Goal: Transaction & Acquisition: Book appointment/travel/reservation

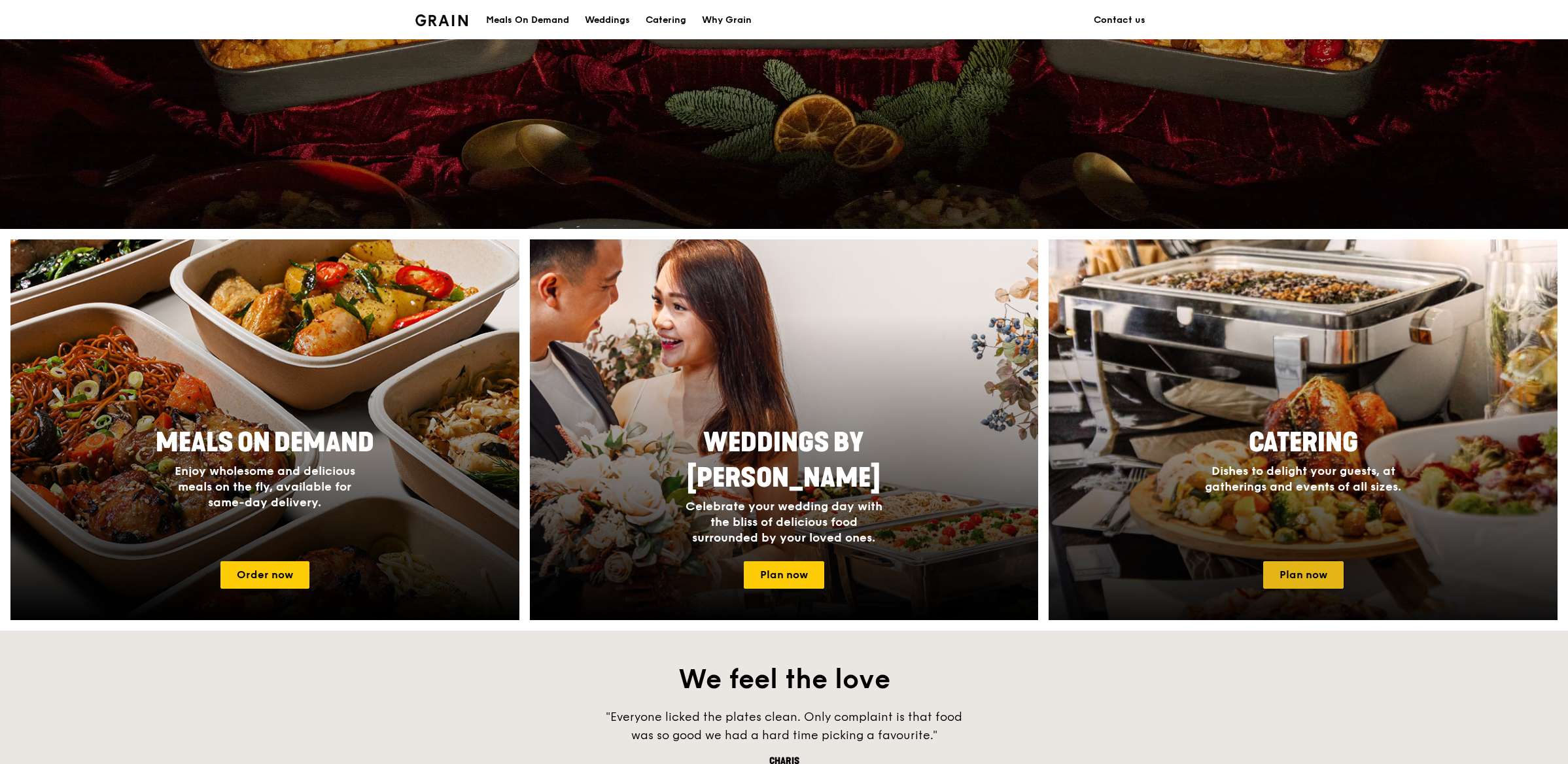
click at [1325, 572] on link "Plan now" at bounding box center [1304, 575] width 80 height 28
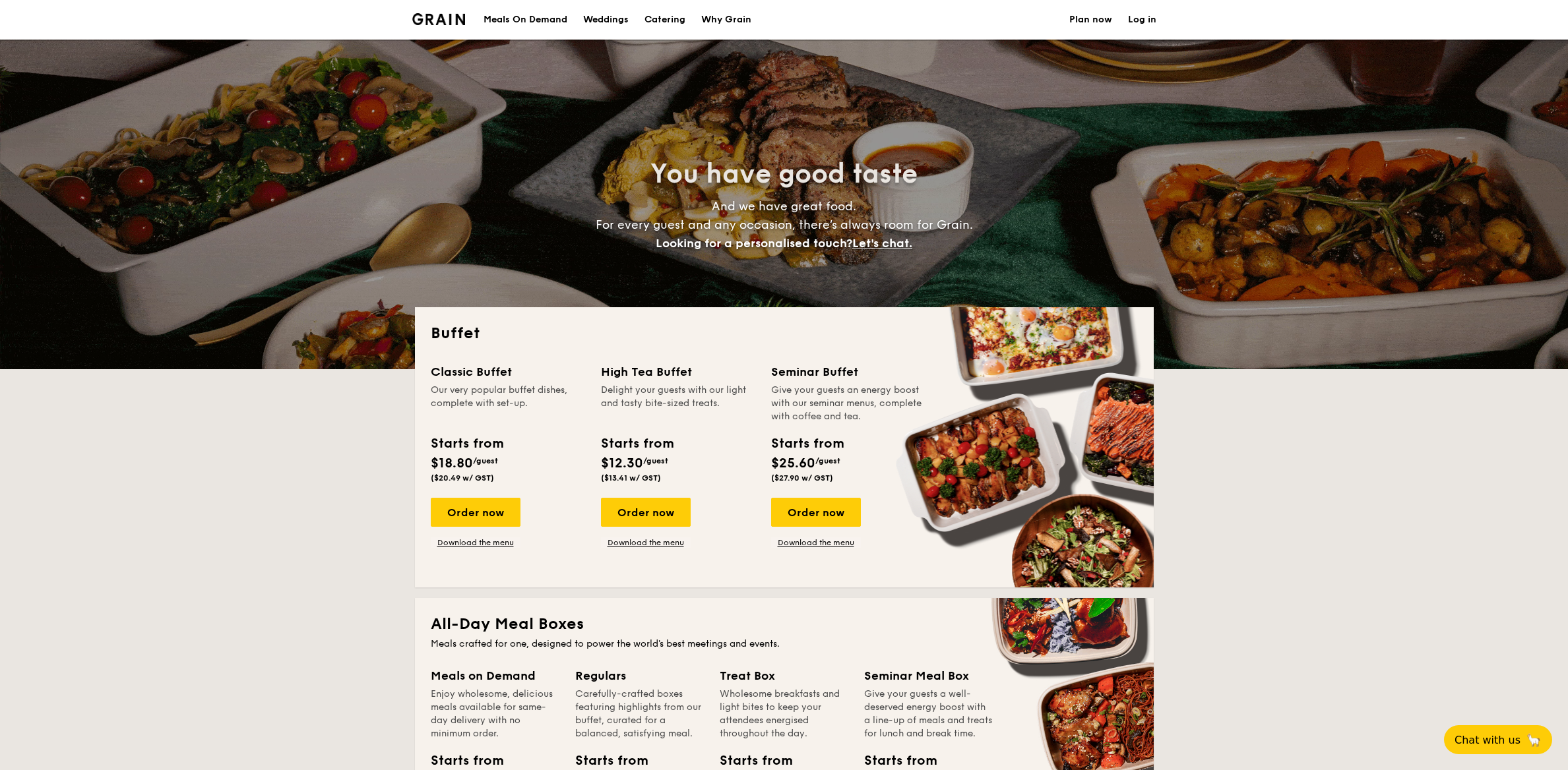
select select
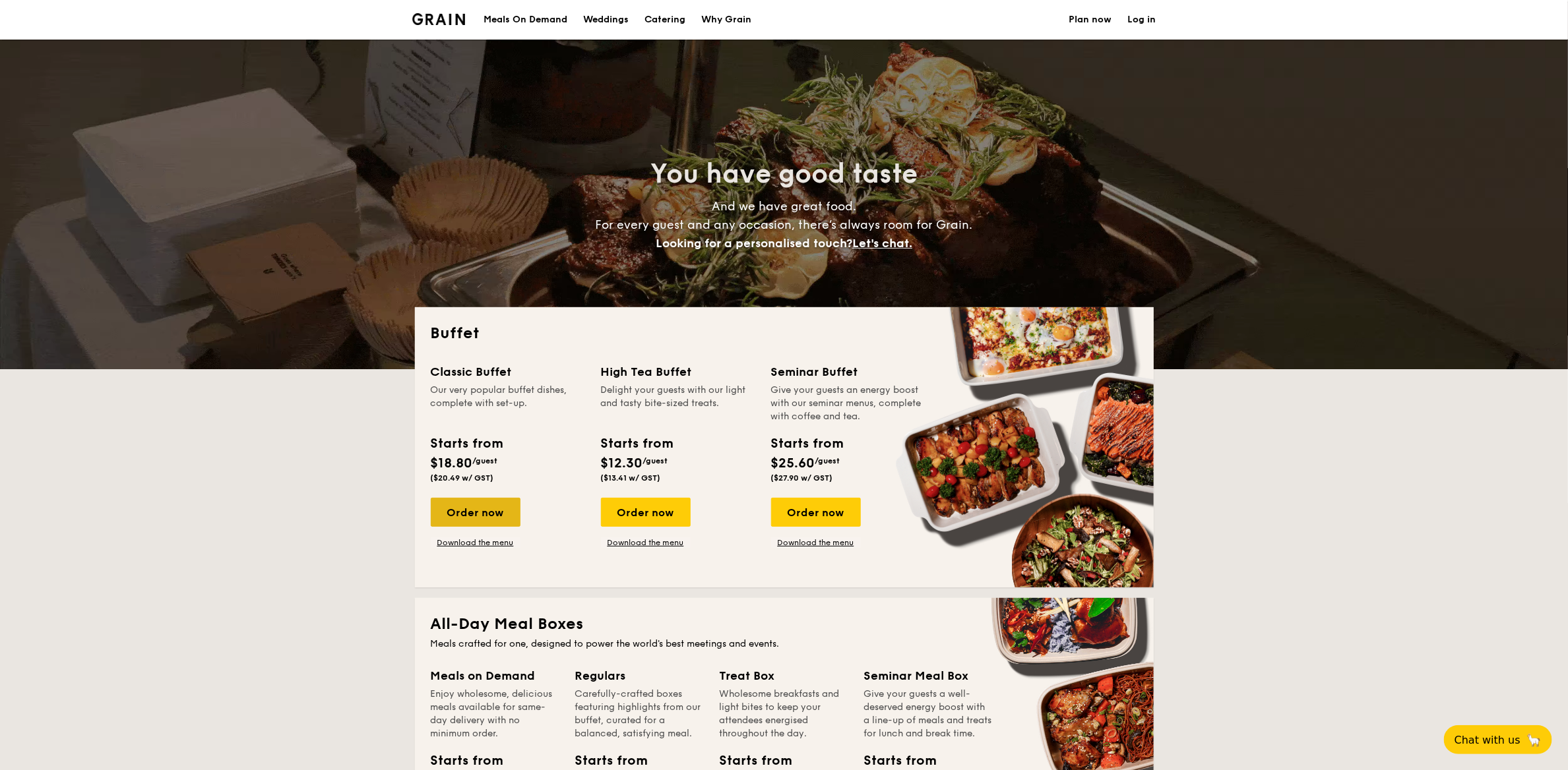
click at [490, 513] on div "Order now" at bounding box center [475, 512] width 90 height 29
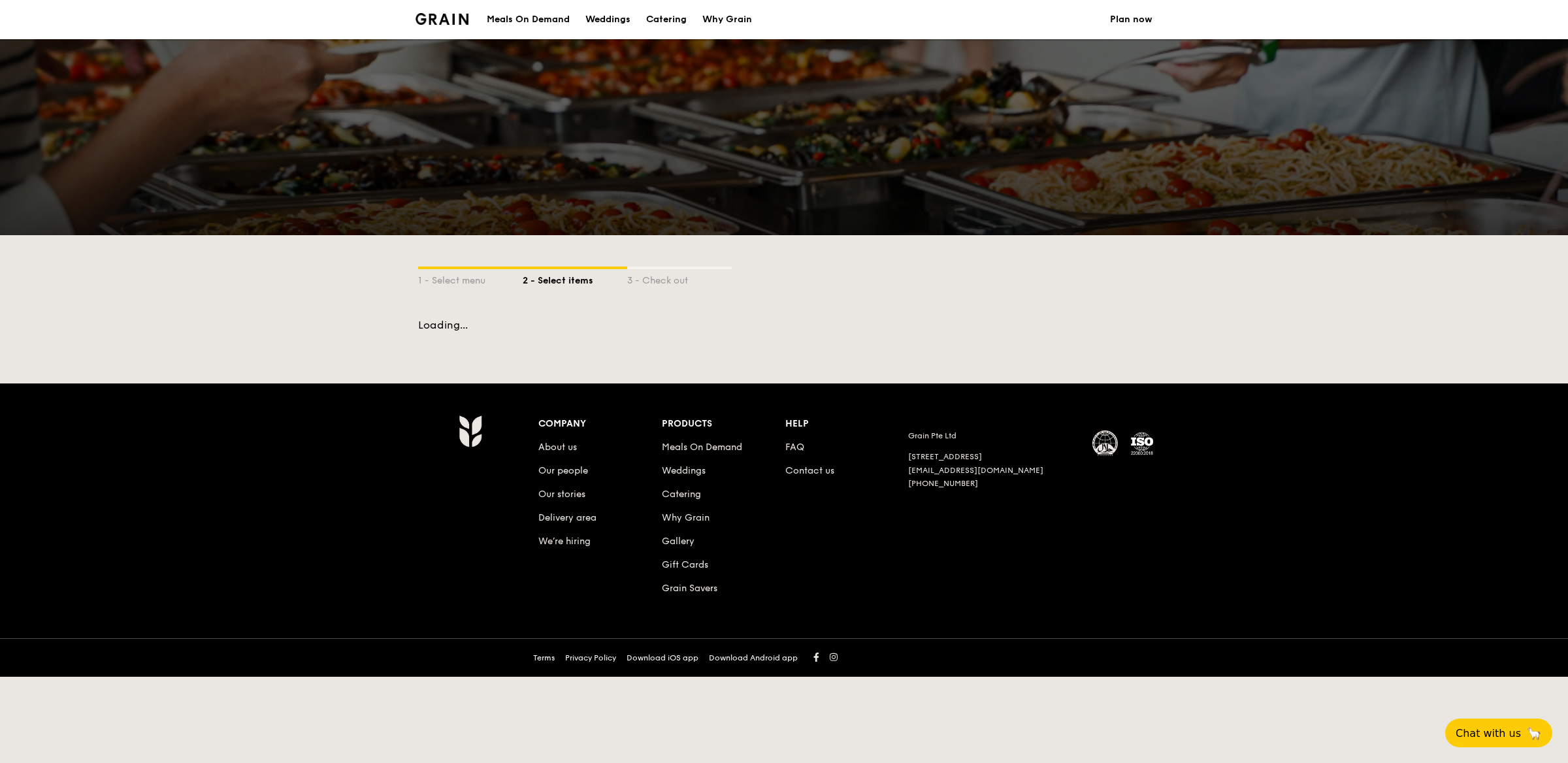
select select
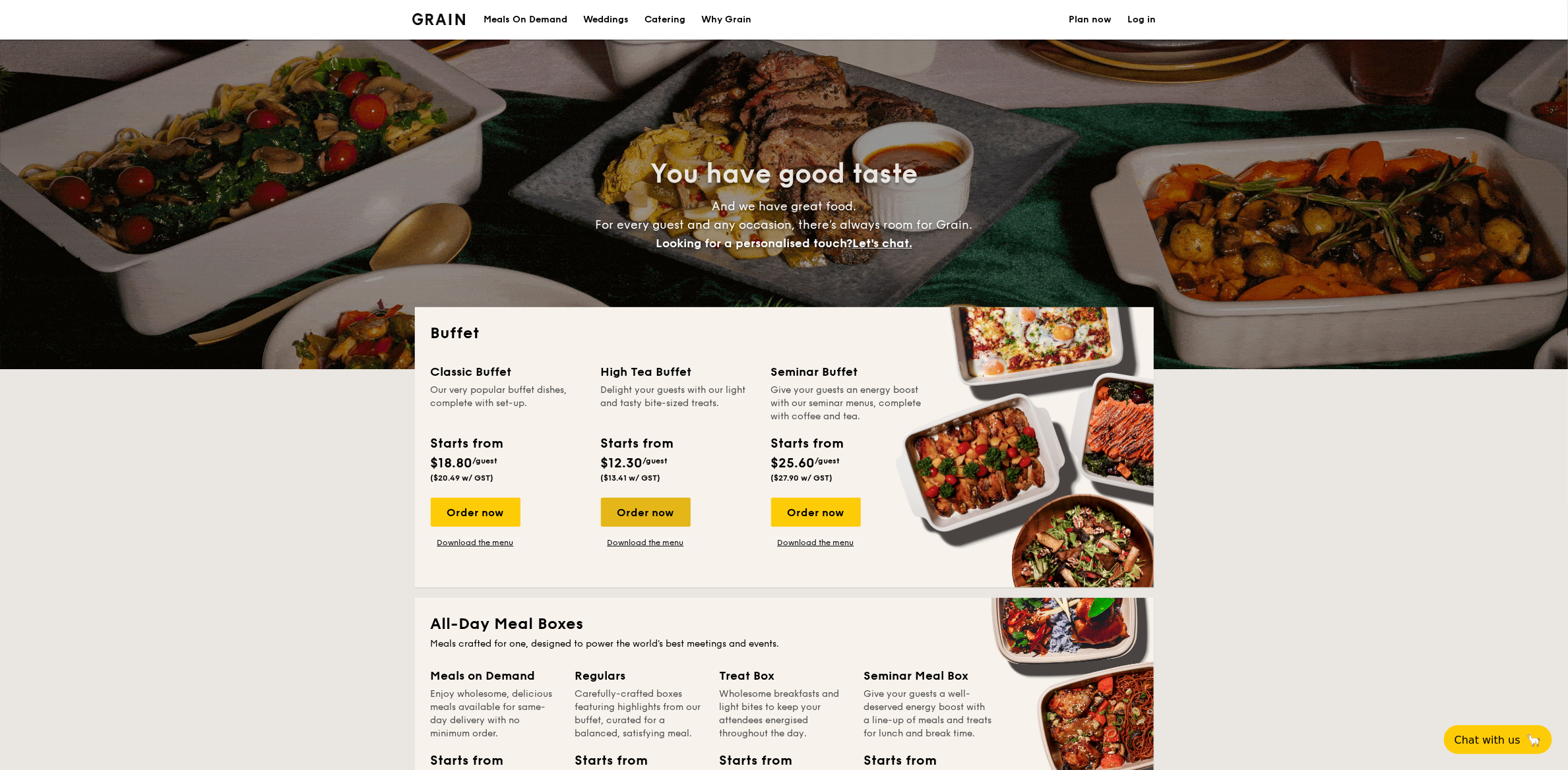
click at [662, 509] on div "Order now" at bounding box center [646, 512] width 90 height 29
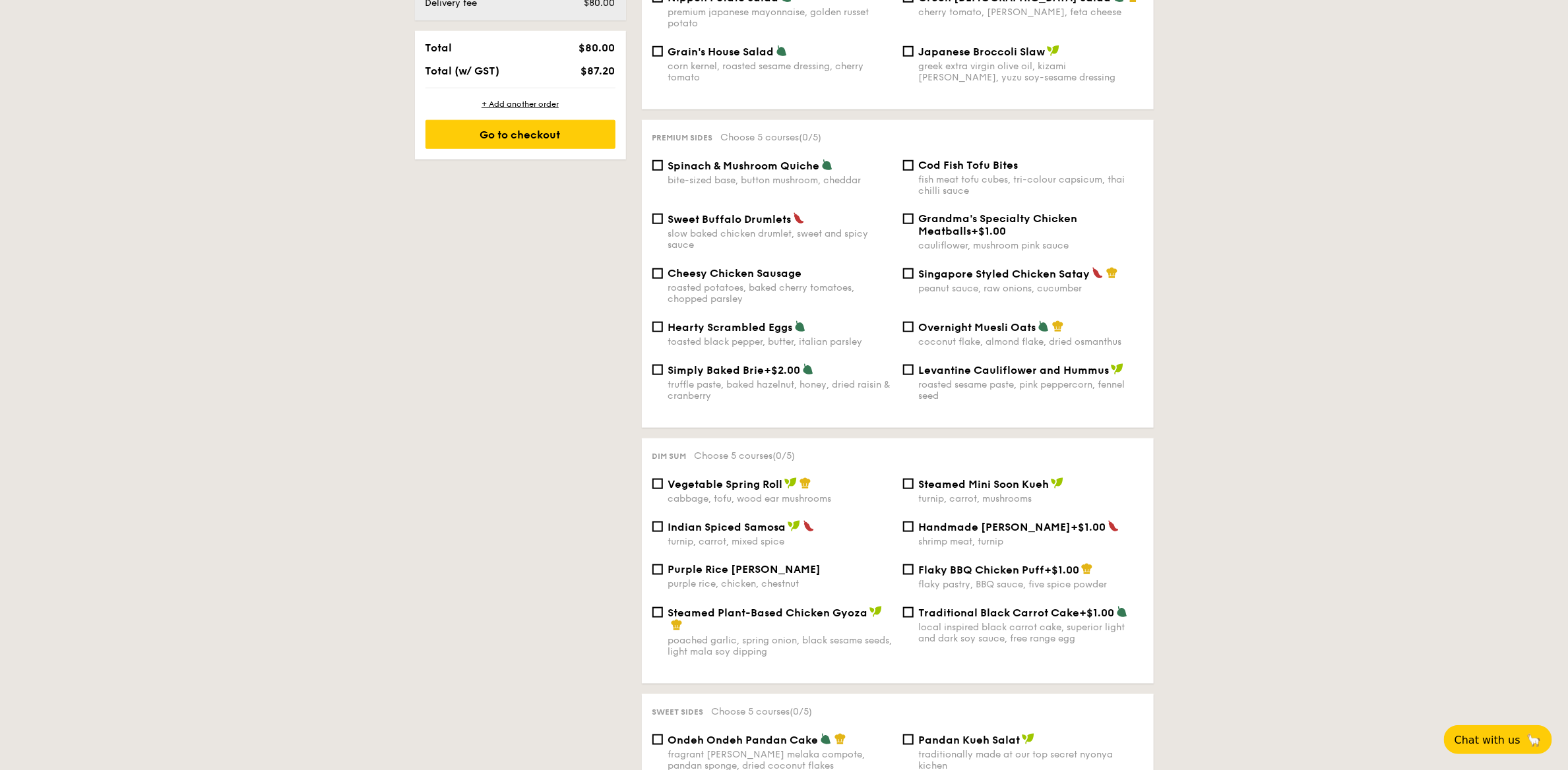
scroll to position [791, 0]
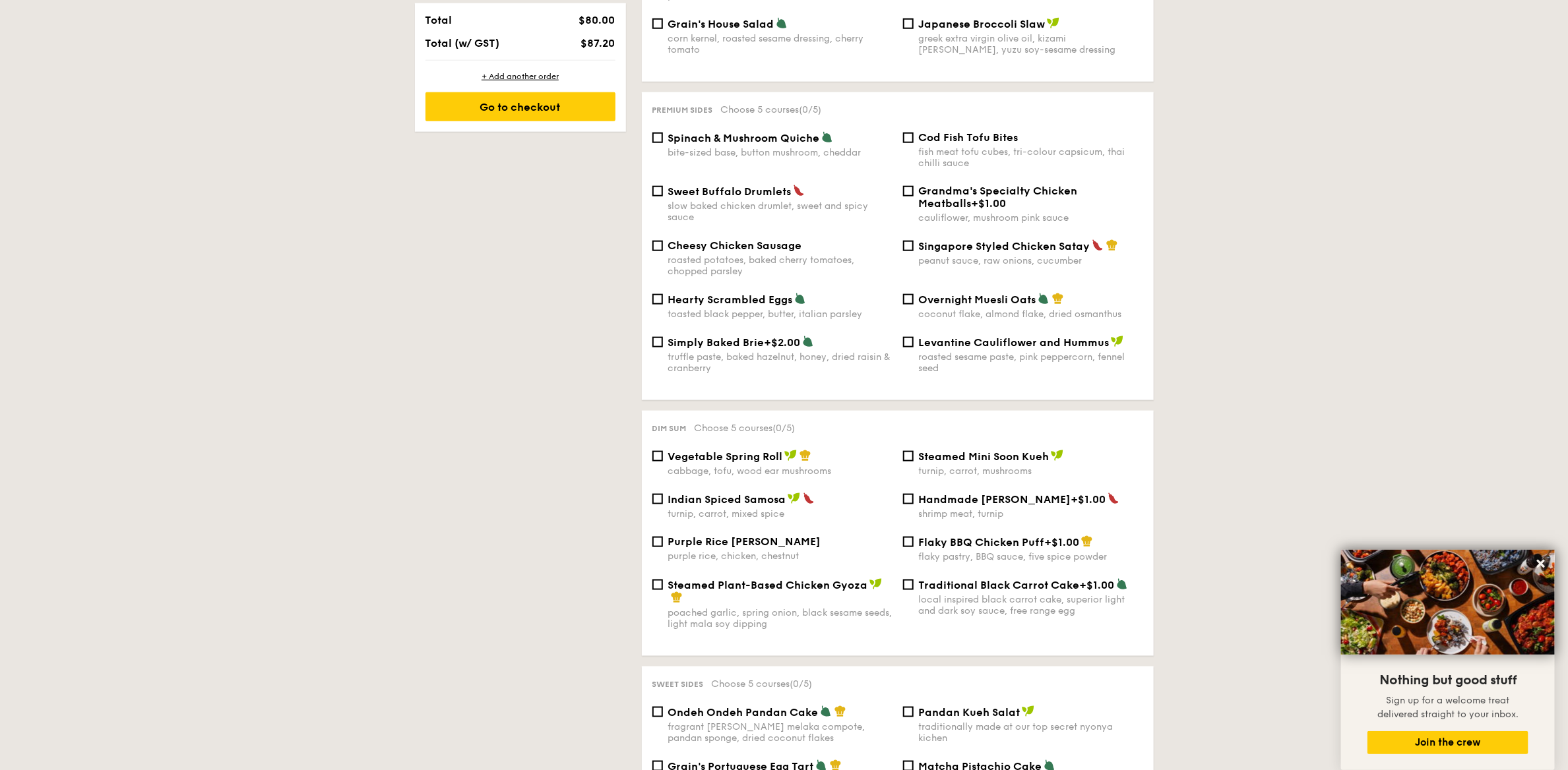
click at [1192, 406] on div "1 - Select menu 2 - Select items 3 - Check out Order 1 High Tea Buffet $12.30 /…" at bounding box center [784, 596] width 1568 height 2200
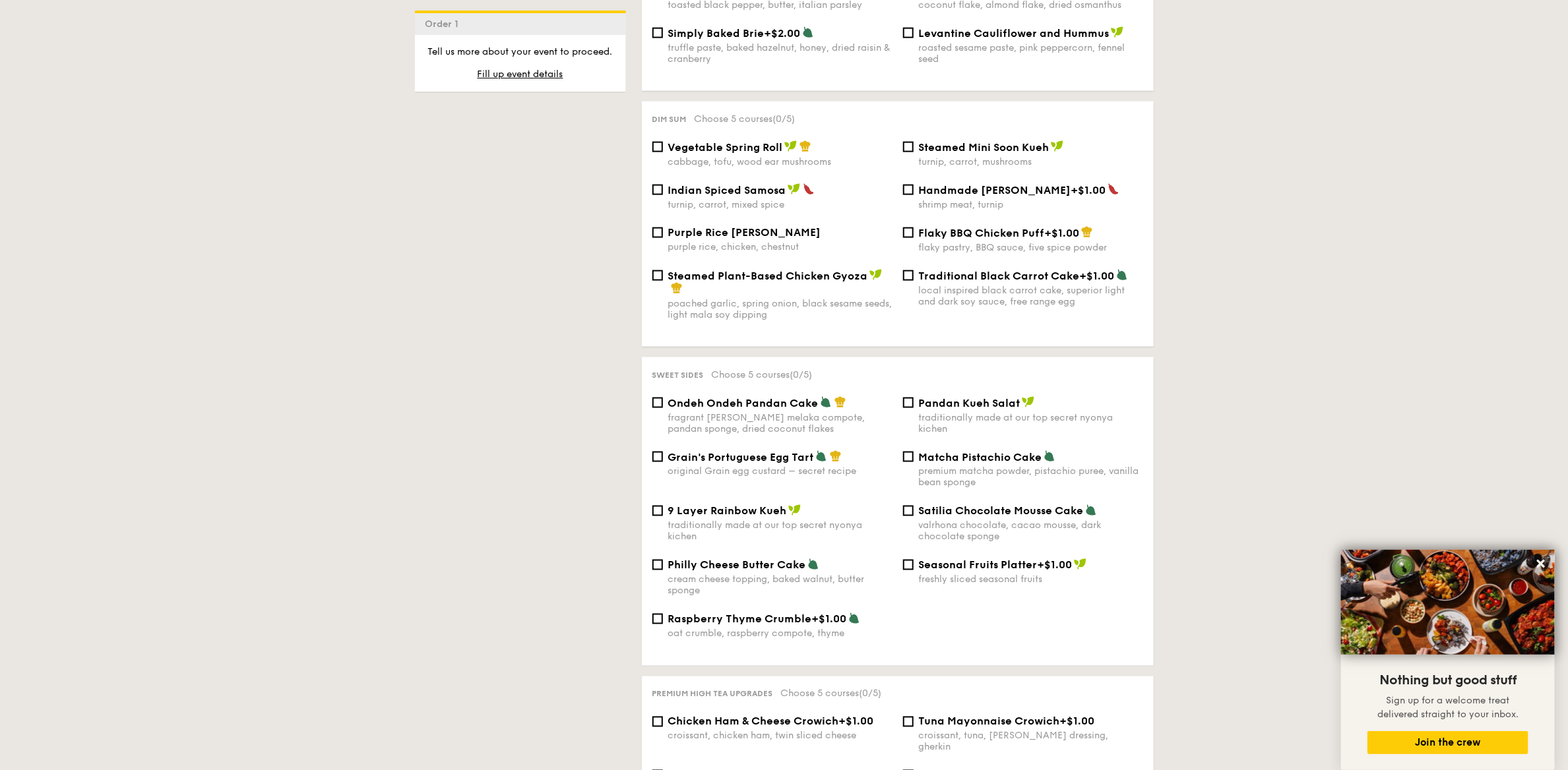
scroll to position [1187, 0]
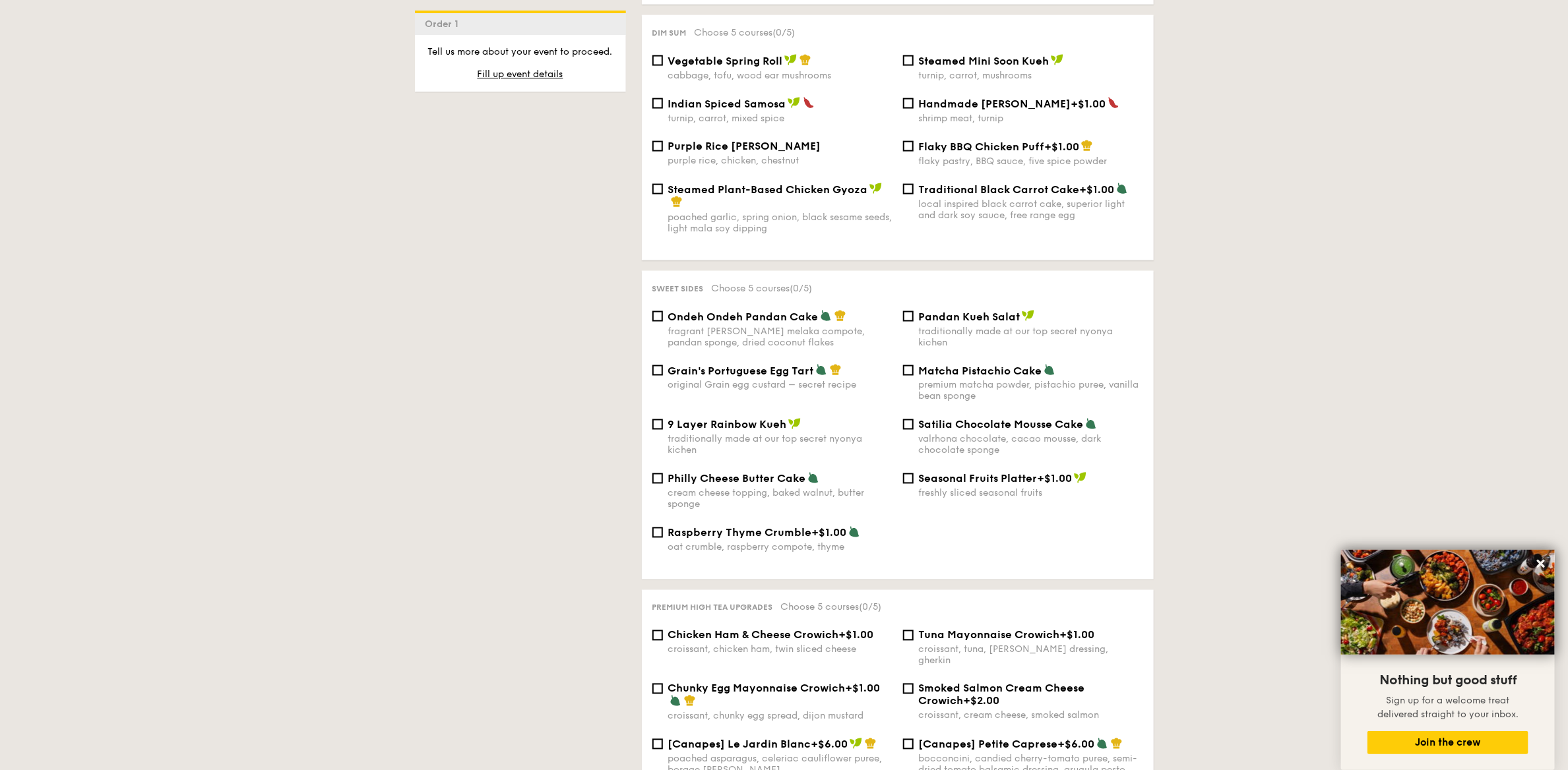
click at [1254, 329] on div "1 - Select menu 2 - Select items 3 - Check out Order 1 High Tea Buffet $12.30 /…" at bounding box center [784, 200] width 1568 height 2200
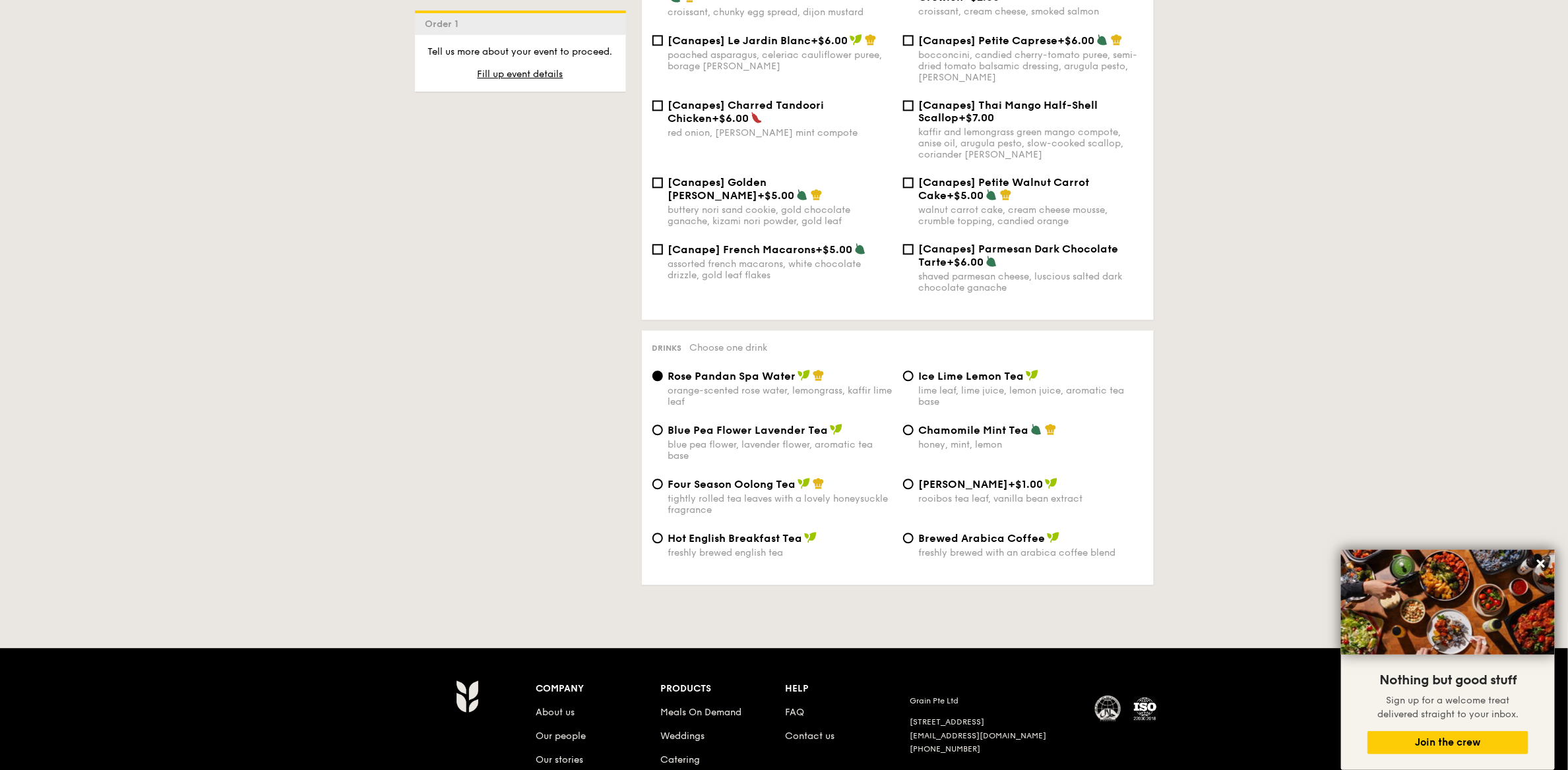
scroll to position [2078, 0]
